Goal: Check status: Check status

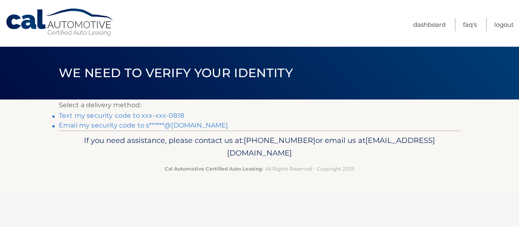
click at [130, 114] on link "Text my security code to xxx-xxx-0818" at bounding box center [121, 116] width 125 height 8
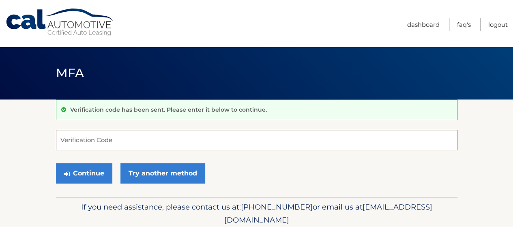
click at [130, 140] on input "Verification Code" at bounding box center [257, 140] width 402 height 20
type input "106299"
click at [56, 163] on button "Continue" at bounding box center [84, 173] width 56 height 20
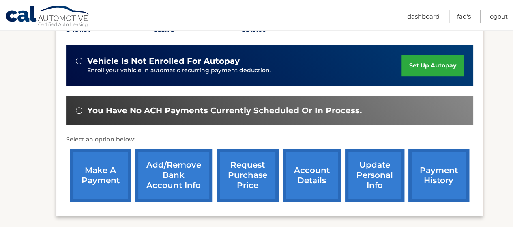
scroll to position [203, 0]
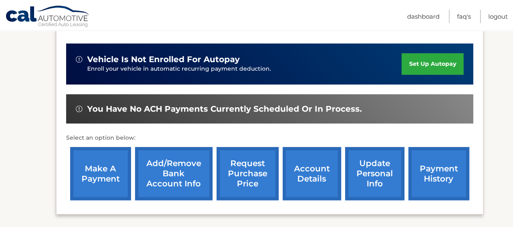
click at [443, 161] on link "payment history" at bounding box center [439, 173] width 61 height 53
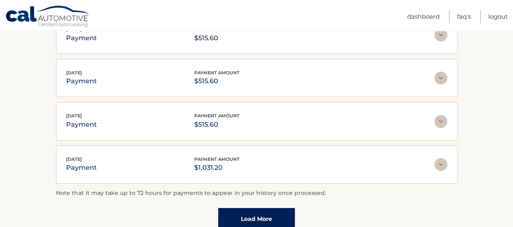
scroll to position [243, 0]
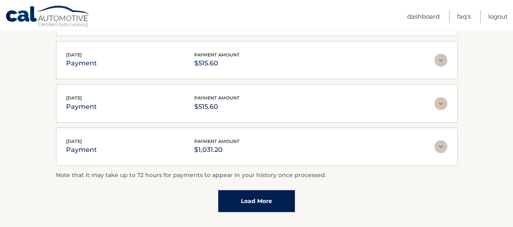
click at [243, 192] on link "Load More" at bounding box center [256, 201] width 77 height 22
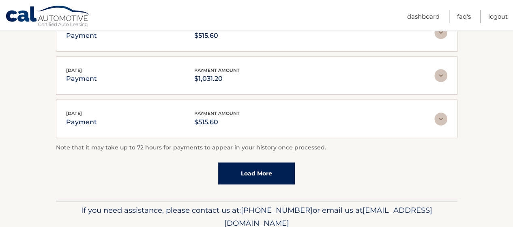
scroll to position [265, 0]
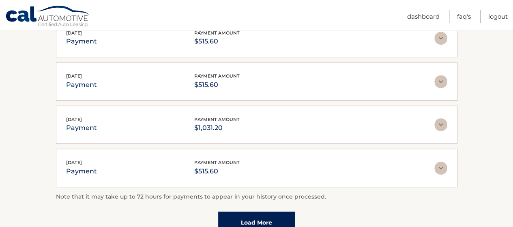
click at [251, 212] on link "Load More" at bounding box center [256, 222] width 77 height 22
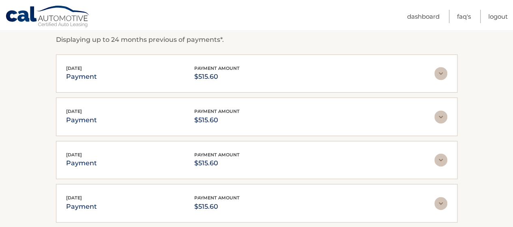
scroll to position [103, 0]
